Goal: Entertainment & Leisure: Consume media (video, audio)

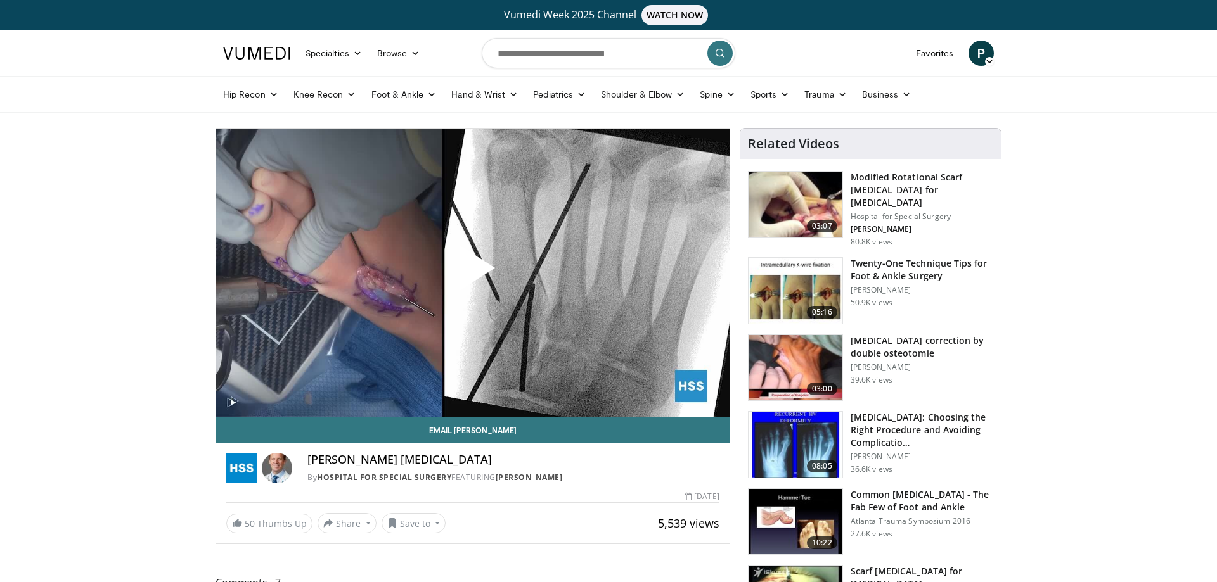
click at [473, 273] on span "Video Player" at bounding box center [473, 273] width 0 height 0
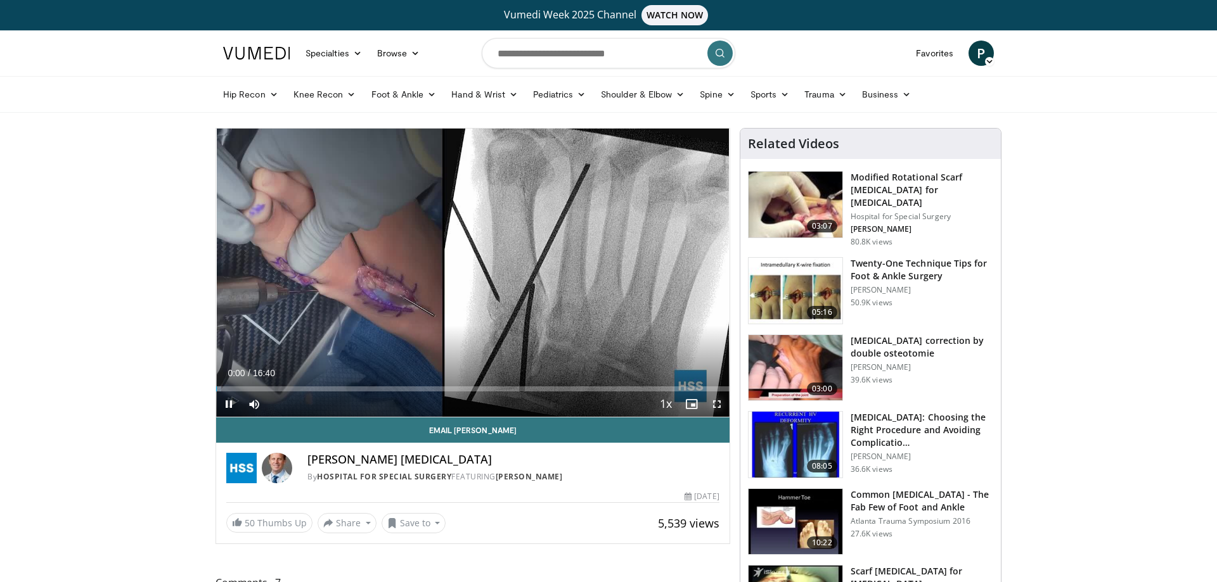
click at [715, 403] on span "Video Player" at bounding box center [716, 404] width 25 height 25
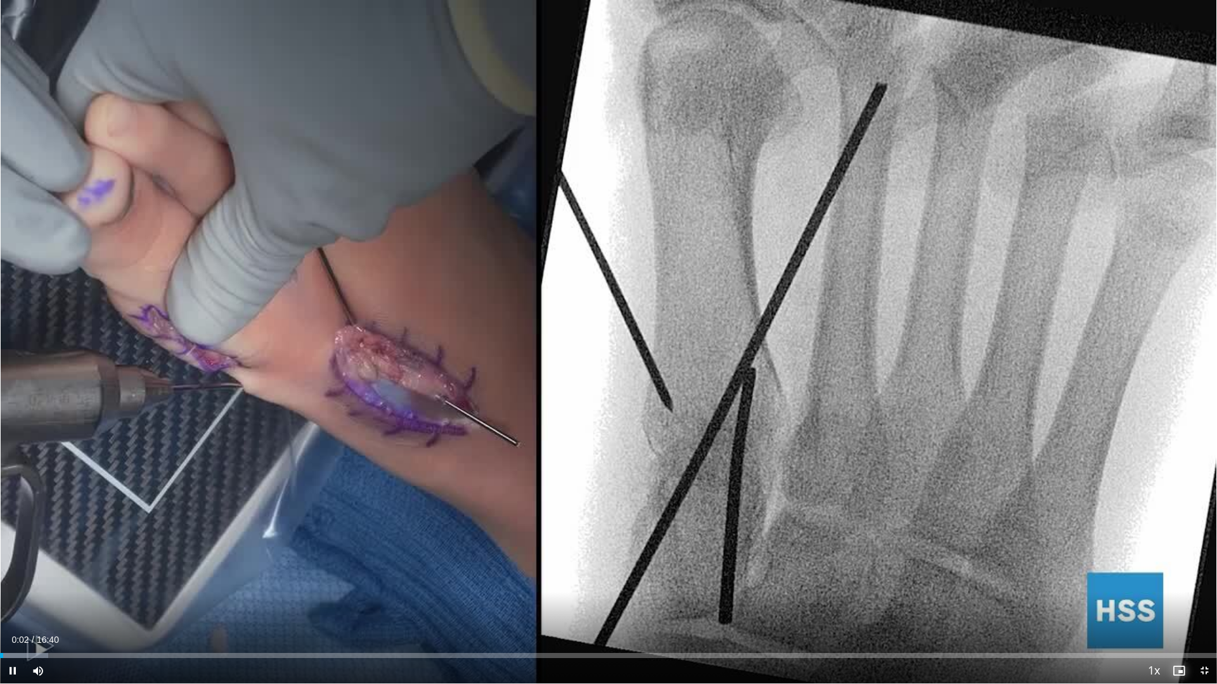
click at [1182, 582] on span "Video Player" at bounding box center [1178, 670] width 25 height 25
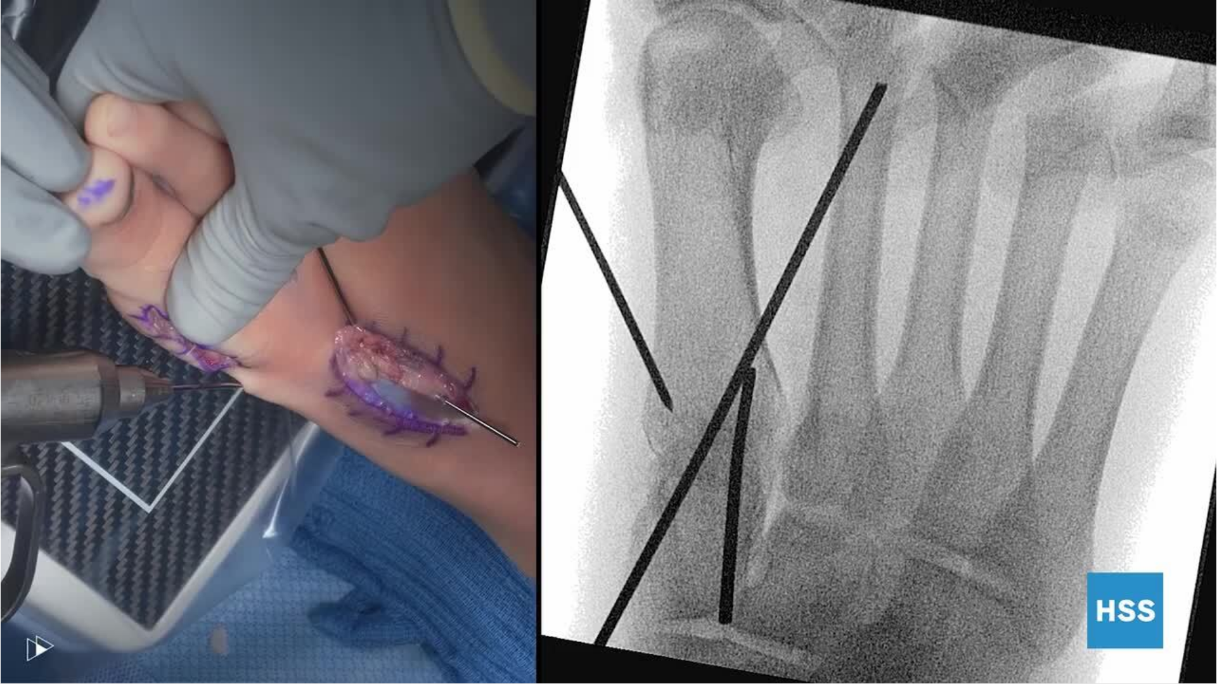
click at [1182, 582] on div "10 seconds Tap to unmute" at bounding box center [608, 342] width 1217 height 684
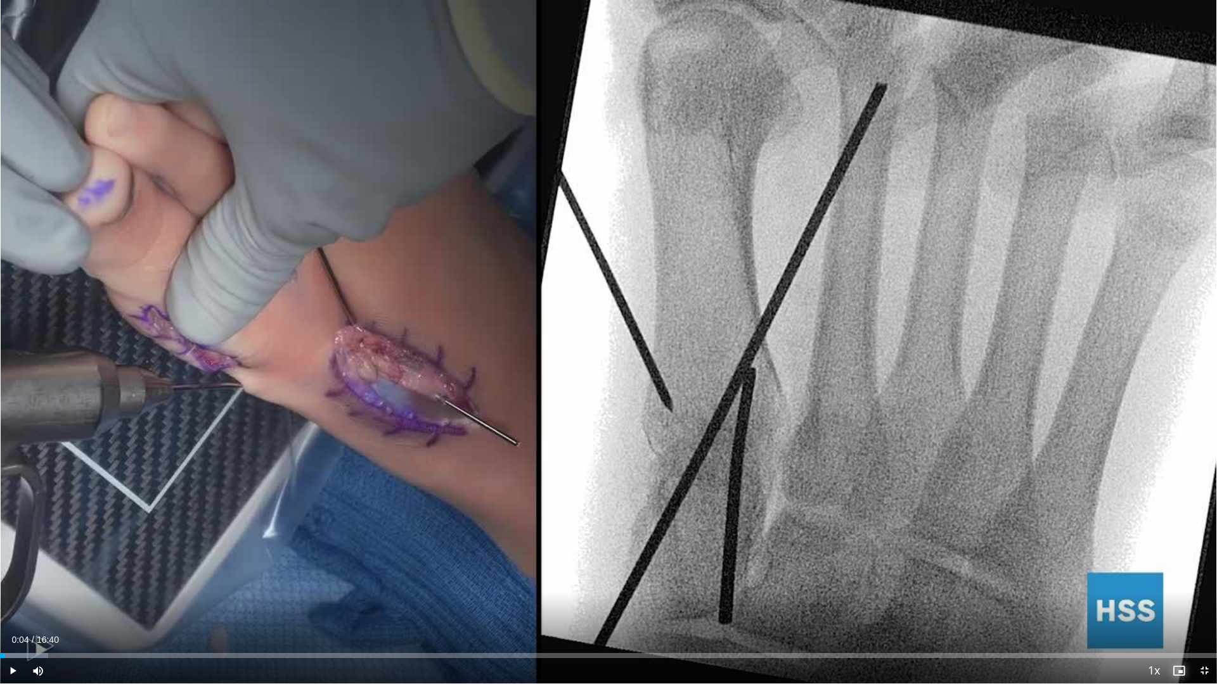
click at [1182, 582] on span "Video Player" at bounding box center [1178, 670] width 25 height 25
click at [1179, 582] on span "Video Player" at bounding box center [1178, 670] width 25 height 25
click at [12, 582] on span "Video Player" at bounding box center [12, 670] width 25 height 25
click at [73, 582] on div "Volume Level" at bounding box center [72, 671] width 36 height 4
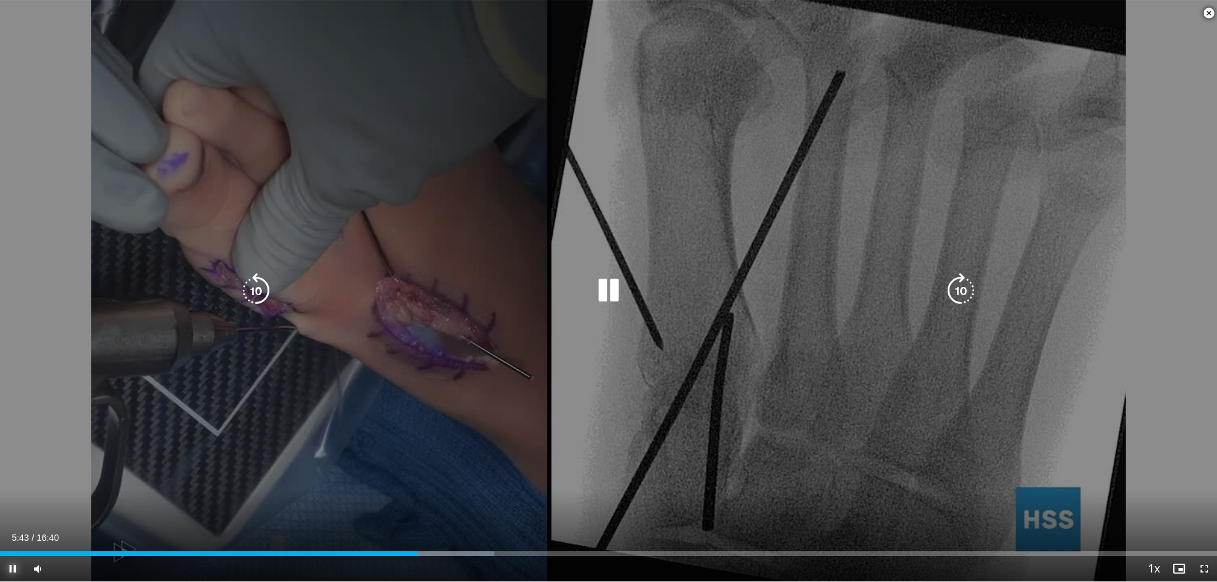
scroll to position [323, 0]
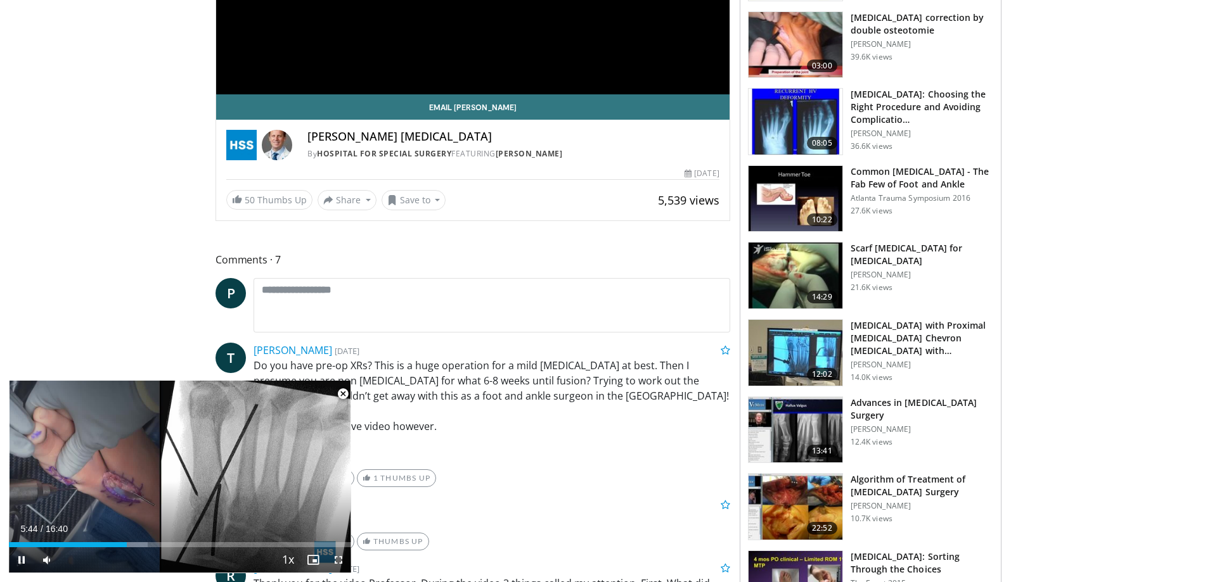
click at [345, 395] on span "Video Player" at bounding box center [342, 394] width 25 height 25
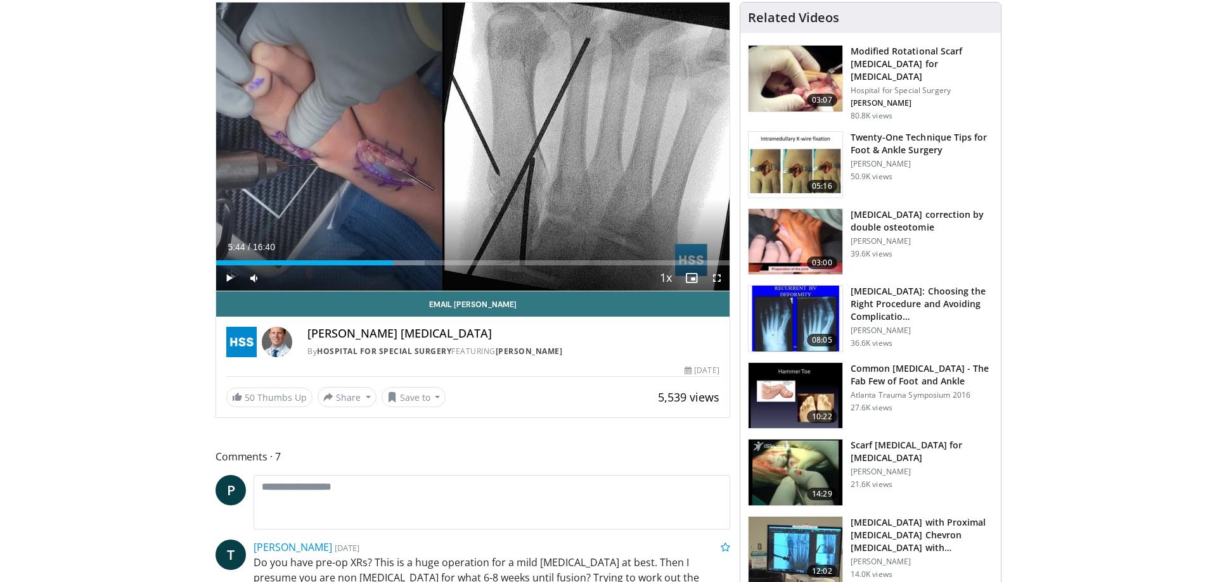
scroll to position [0, 0]
